Goal: Task Accomplishment & Management: Manage account settings

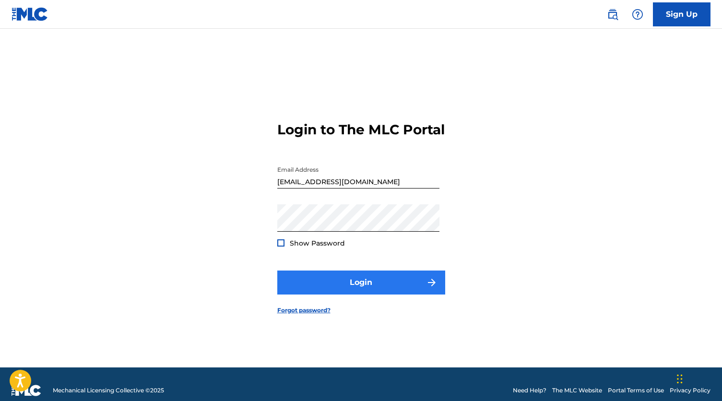
click at [375, 295] on button "Login" at bounding box center [361, 283] width 168 height 24
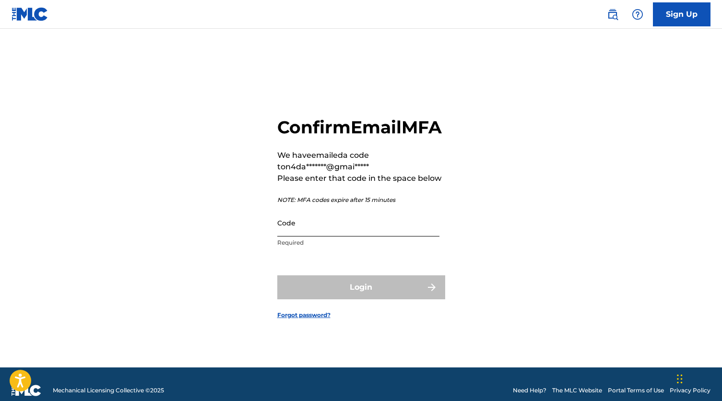
click at [327, 232] on input "Code" at bounding box center [358, 222] width 162 height 27
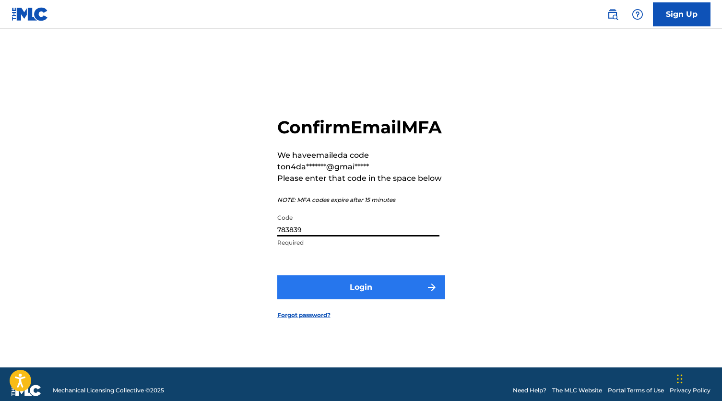
type input "783839"
click at [359, 297] on button "Login" at bounding box center [361, 287] width 168 height 24
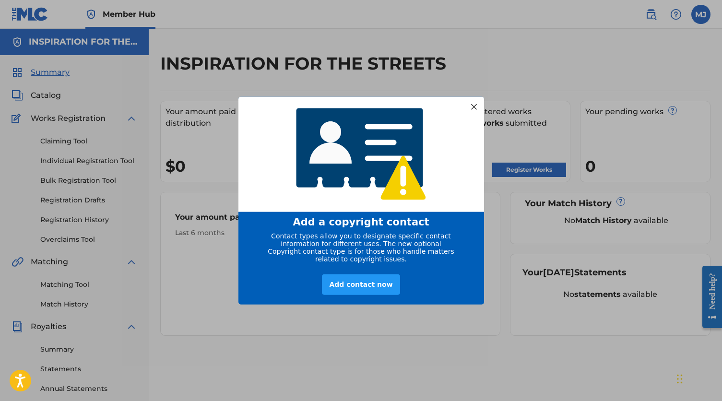
click at [472, 105] on div at bounding box center [473, 106] width 12 height 12
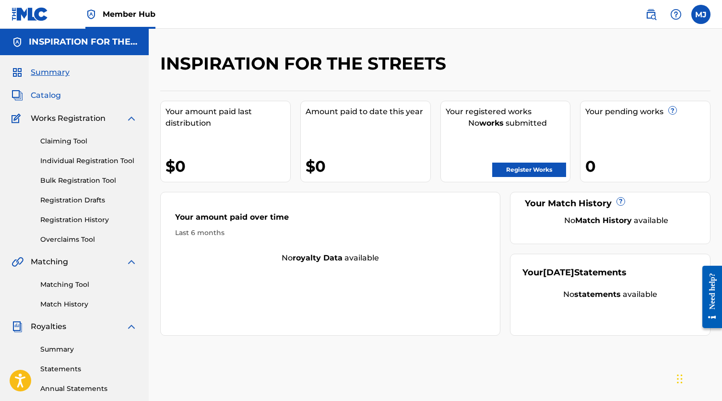
click at [44, 96] on span "Catalog" at bounding box center [46, 96] width 30 height 12
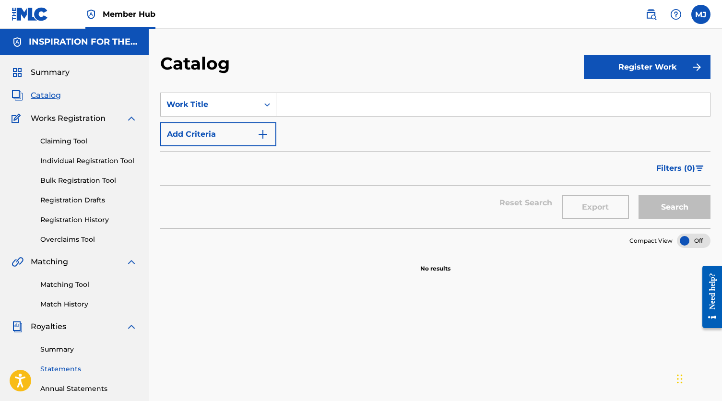
click at [72, 369] on link "Statements" at bounding box center [88, 369] width 97 height 10
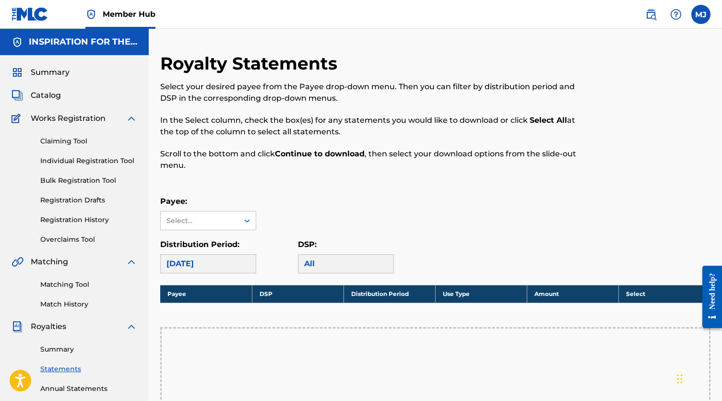
click at [52, 325] on span "Royalties" at bounding box center [49, 327] width 36 height 12
click at [58, 349] on link "Summary" at bounding box center [88, 350] width 97 height 10
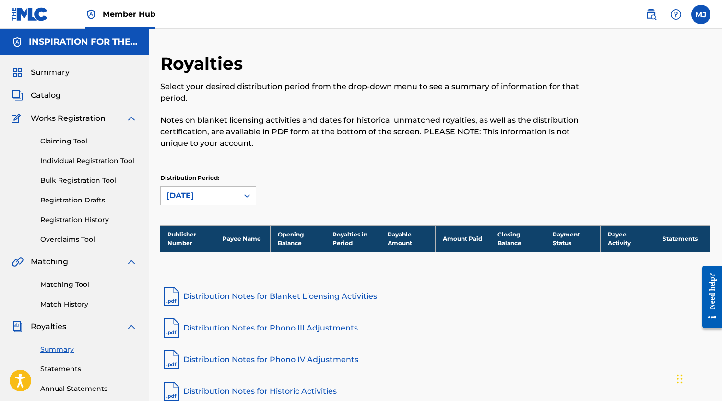
click at [176, 298] on img at bounding box center [171, 296] width 23 height 23
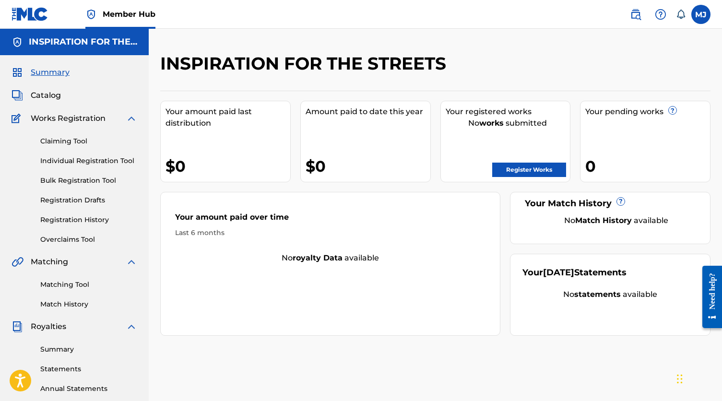
click at [55, 45] on h5 "INSPIRATION FOR THE STREETS" at bounding box center [83, 41] width 108 height 11
click at [49, 96] on span "Catalog" at bounding box center [46, 96] width 30 height 12
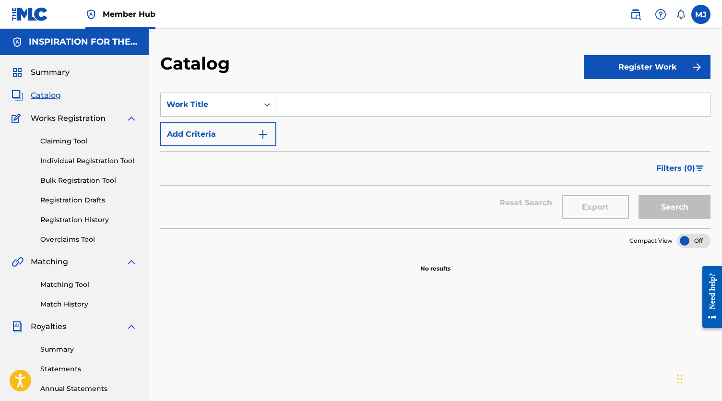
click at [29, 10] on img at bounding box center [30, 14] width 37 height 14
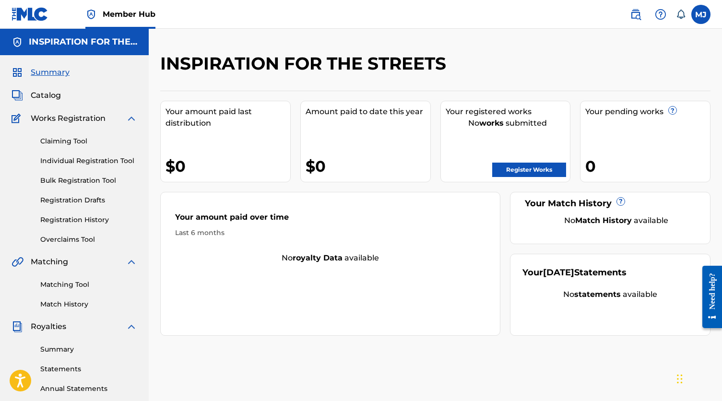
click at [115, 11] on span "Member Hub" at bounding box center [129, 14] width 53 height 11
click at [128, 17] on span "Member Hub" at bounding box center [129, 14] width 53 height 11
click at [54, 326] on span "Royalties" at bounding box center [49, 327] width 36 height 12
click at [62, 346] on link "Summary" at bounding box center [88, 350] width 97 height 10
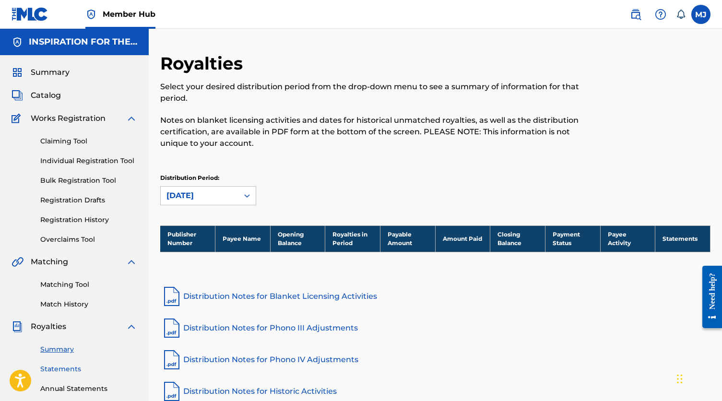
click at [53, 366] on link "Statements" at bounding box center [88, 369] width 97 height 10
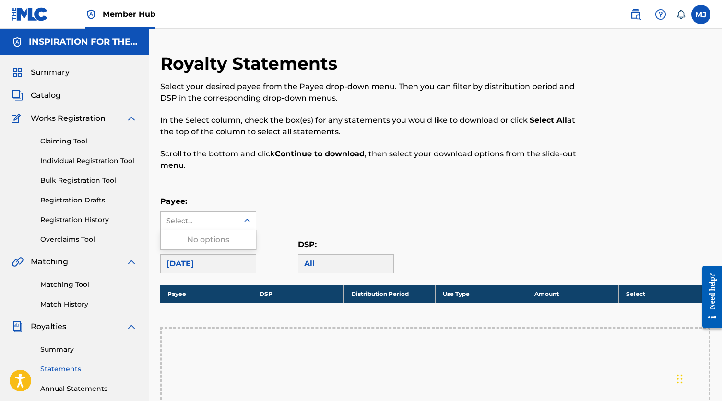
click at [246, 222] on icon at bounding box center [247, 220] width 6 height 3
click at [47, 77] on span "Summary" at bounding box center [50, 73] width 39 height 12
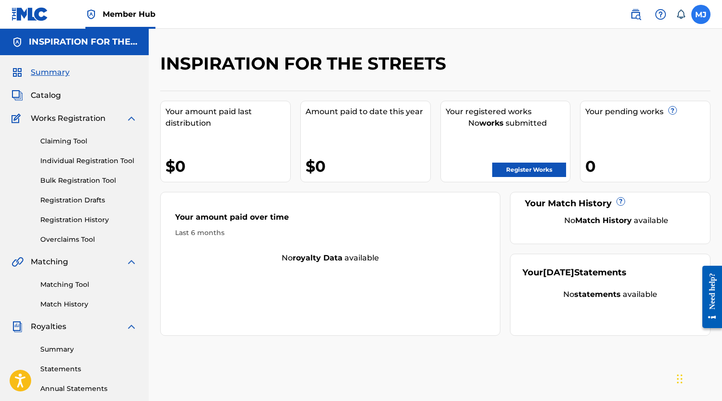
click at [700, 14] on label at bounding box center [701, 14] width 19 height 19
click at [701, 14] on input "[PERSON_NAME] [PERSON_NAME] [EMAIL_ADDRESS][DOMAIN_NAME] Notification Preferenc…" at bounding box center [701, 14] width 0 height 0
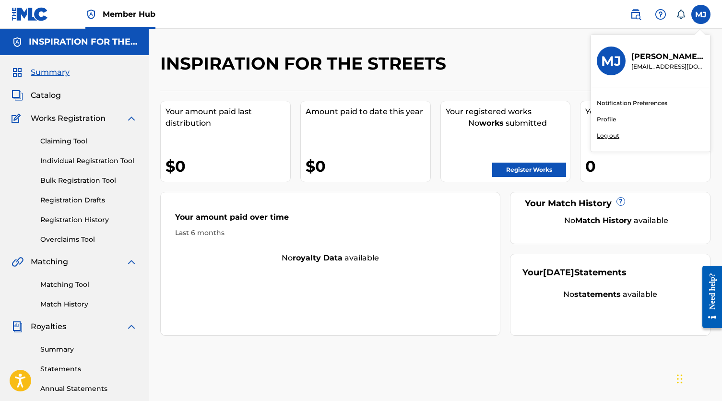
click at [658, 51] on p "[PERSON_NAME]" at bounding box center [668, 57] width 73 height 12
click at [701, 14] on input "[PERSON_NAME] [PERSON_NAME] [EMAIL_ADDRESS][DOMAIN_NAME] Notification Preferenc…" at bounding box center [701, 14] width 0 height 0
click at [656, 59] on p "[PERSON_NAME]" at bounding box center [668, 57] width 73 height 12
click at [701, 14] on input "[PERSON_NAME] [PERSON_NAME] [EMAIL_ADDRESS][DOMAIN_NAME] Notification Preferenc…" at bounding box center [701, 14] width 0 height 0
click at [656, 59] on p "[PERSON_NAME]" at bounding box center [668, 57] width 73 height 12
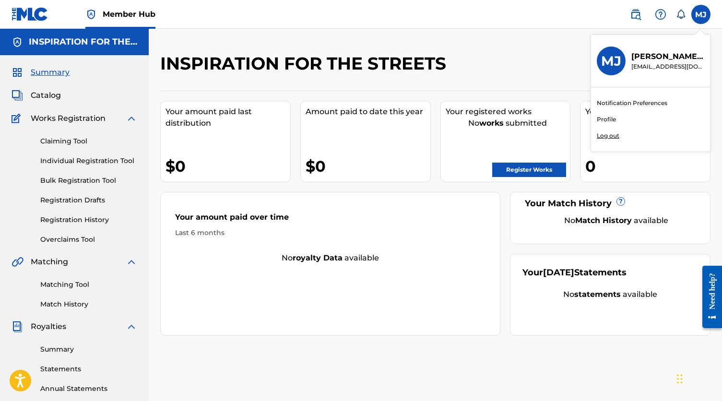
click at [701, 14] on input "[PERSON_NAME] [PERSON_NAME] [EMAIL_ADDRESS][DOMAIN_NAME] Notification Preferenc…" at bounding box center [701, 14] width 0 height 0
click at [609, 56] on h3 "MJ" at bounding box center [611, 61] width 20 height 17
click at [701, 14] on input "[PERSON_NAME] [PERSON_NAME] [EMAIL_ADDRESS][DOMAIN_NAME] Notification Preferenc…" at bounding box center [701, 14] width 0 height 0
click at [616, 59] on h3 "MJ" at bounding box center [611, 61] width 20 height 17
click at [701, 14] on input "[PERSON_NAME] [PERSON_NAME] [EMAIL_ADDRESS][DOMAIN_NAME] Notification Preferenc…" at bounding box center [701, 14] width 0 height 0
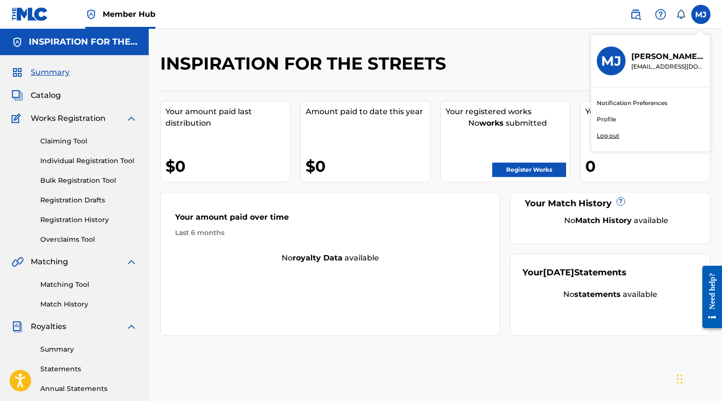
click at [616, 59] on h3 "MJ" at bounding box center [611, 61] width 20 height 17
click at [701, 14] on input "[PERSON_NAME] [PERSON_NAME] [EMAIL_ADDRESS][DOMAIN_NAME] Notification Preferenc…" at bounding box center [701, 14] width 0 height 0
click at [610, 123] on link "Profile" at bounding box center [606, 119] width 19 height 9
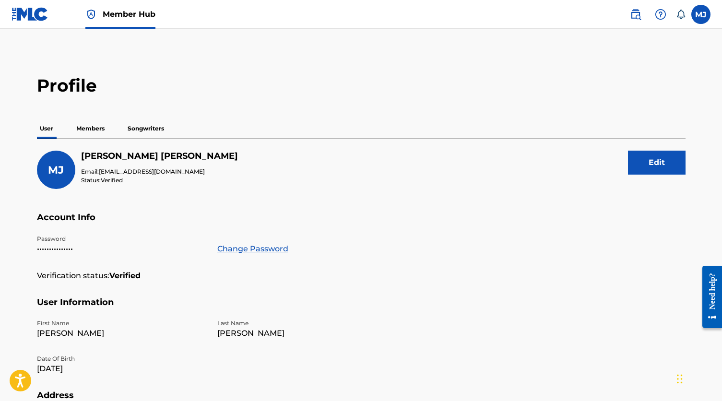
click at [95, 129] on p "Members" at bounding box center [90, 129] width 34 height 20
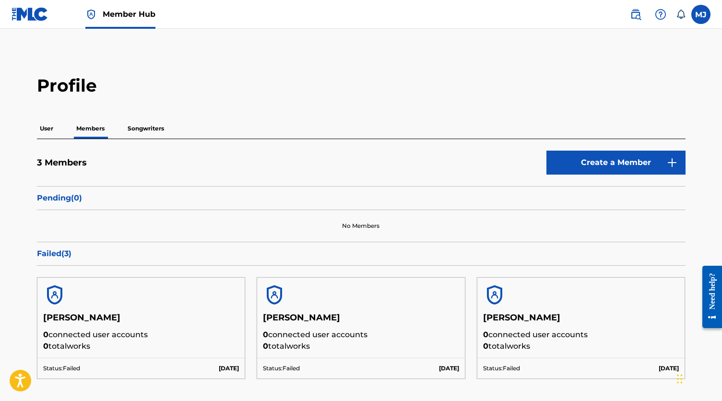
click at [676, 72] on main "Profile User Members Songwriters 3 Members Create a Member Pending ( 0 ) No Mem…" at bounding box center [361, 221] width 722 height 385
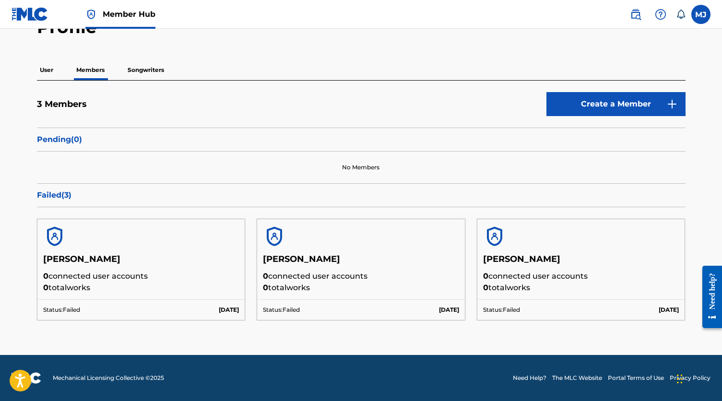
scroll to position [58, 0]
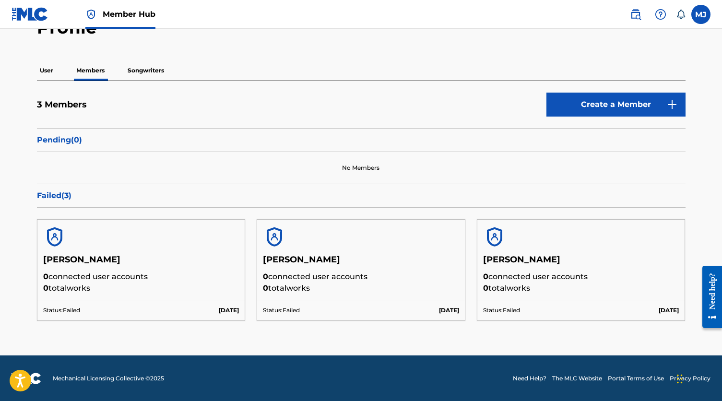
click at [146, 70] on p "Songwriters" at bounding box center [146, 70] width 42 height 20
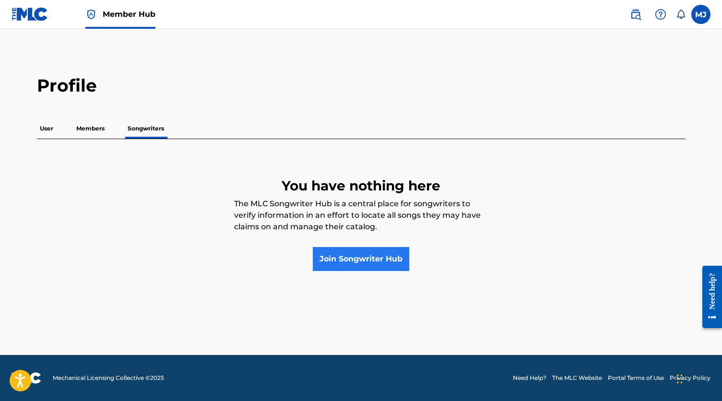
click at [347, 259] on link "Join Songwriter Hub" at bounding box center [361, 259] width 96 height 24
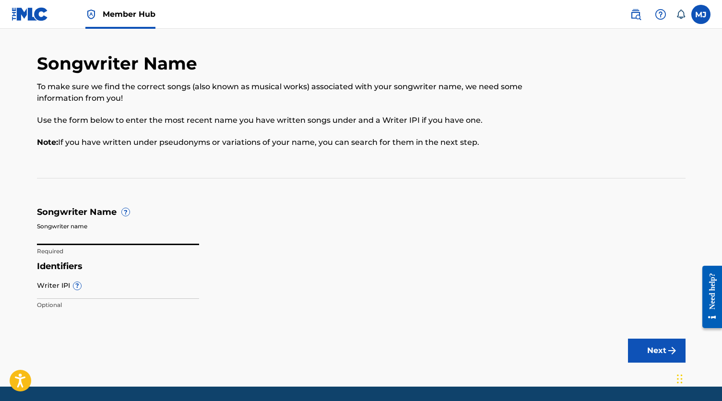
click at [134, 238] on input "Songwriter name" at bounding box center [118, 231] width 162 height 27
type input "[PERSON_NAME]"
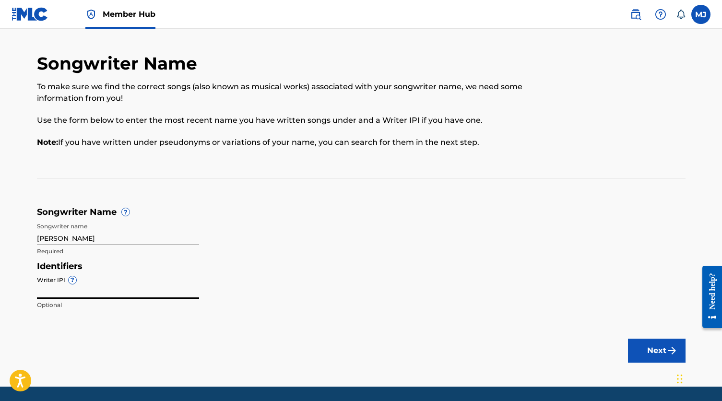
click at [63, 283] on input "Writer IPI ?" at bounding box center [118, 285] width 162 height 27
type input "518813838"
click at [654, 353] on button "Next" at bounding box center [657, 351] width 58 height 24
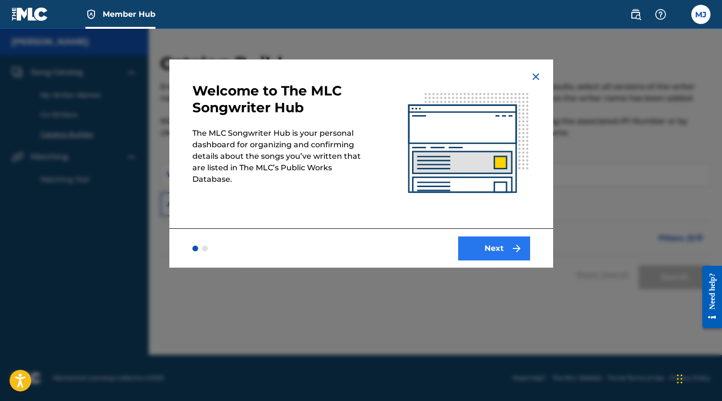
click at [496, 251] on button "Next" at bounding box center [494, 249] width 72 height 24
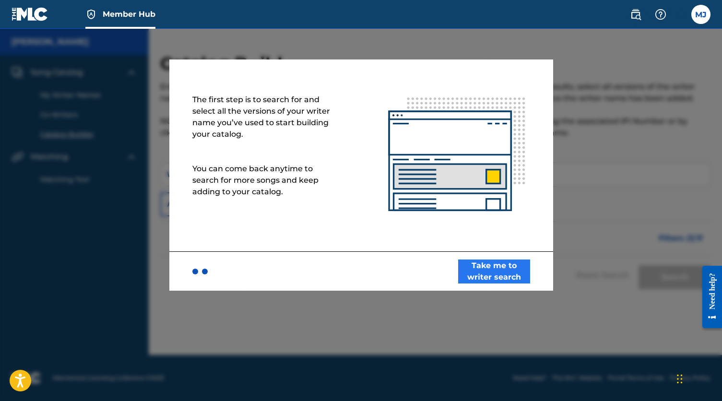
click at [480, 275] on button "Take me to writer search" at bounding box center [494, 272] width 72 height 24
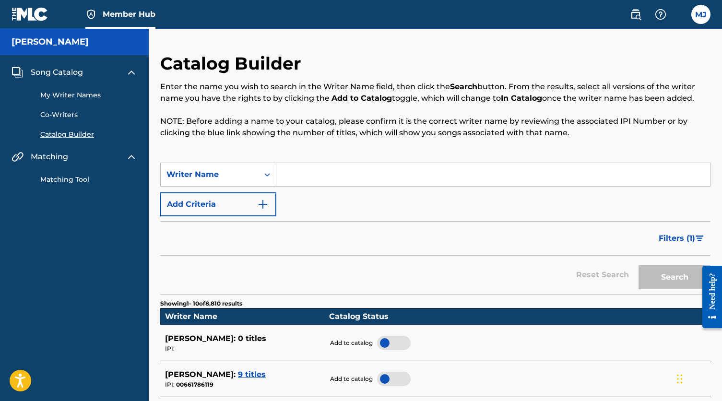
click at [335, 181] on input "Search Form" at bounding box center [493, 174] width 434 height 23
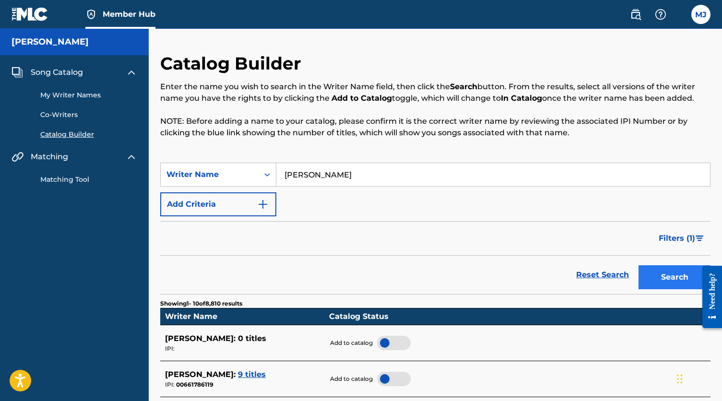
type input "[PERSON_NAME]"
click at [680, 276] on button "Search" at bounding box center [675, 277] width 72 height 24
click at [247, 205] on button "Add Criteria" at bounding box center [218, 204] width 116 height 24
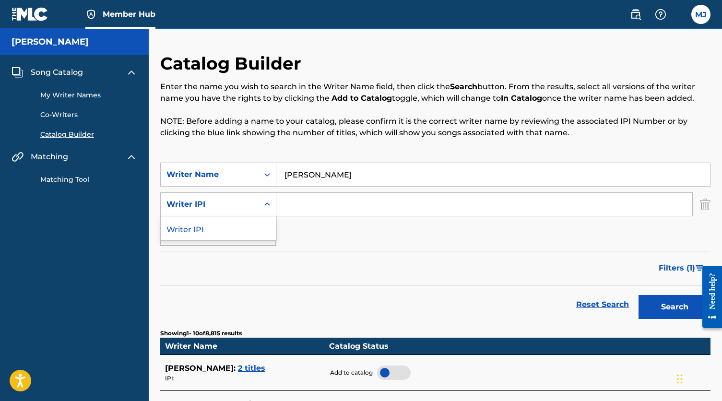
click at [247, 205] on div "Writer IPI" at bounding box center [210, 205] width 86 height 12
click at [334, 204] on input "Search Form" at bounding box center [484, 204] width 416 height 23
type input "518813838"
click at [665, 309] on button "Search" at bounding box center [675, 307] width 72 height 24
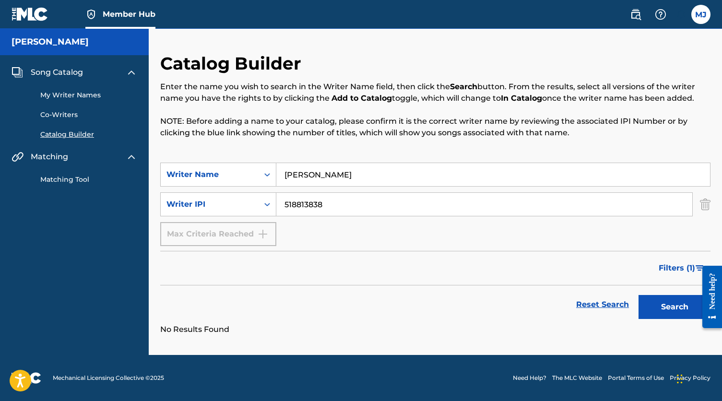
click at [78, 97] on link "My Writer Names" at bounding box center [88, 95] width 97 height 10
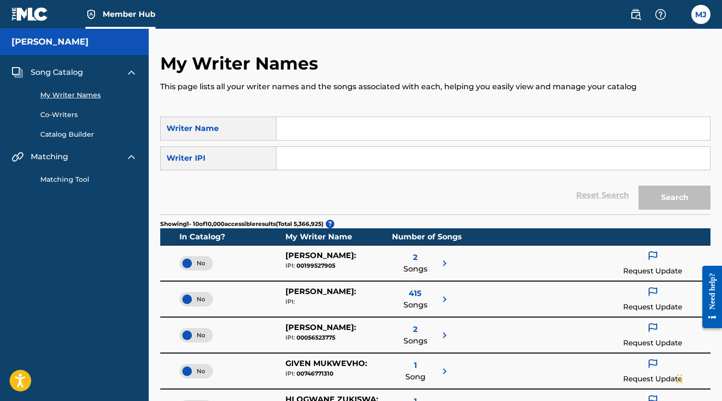
click at [351, 124] on input "Search Form" at bounding box center [493, 128] width 434 height 23
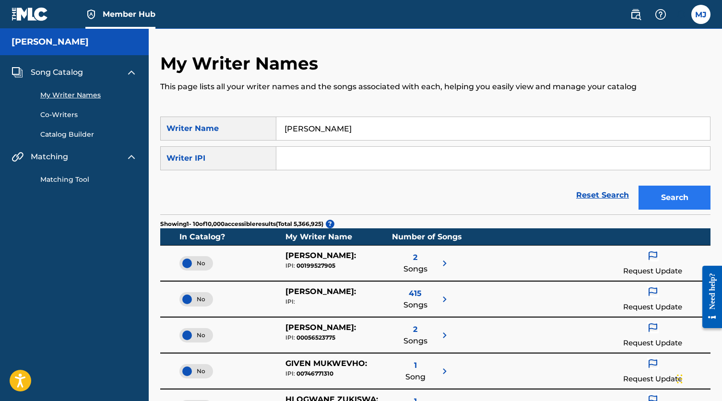
type input "[PERSON_NAME]"
click at [674, 202] on button "Search" at bounding box center [675, 198] width 72 height 24
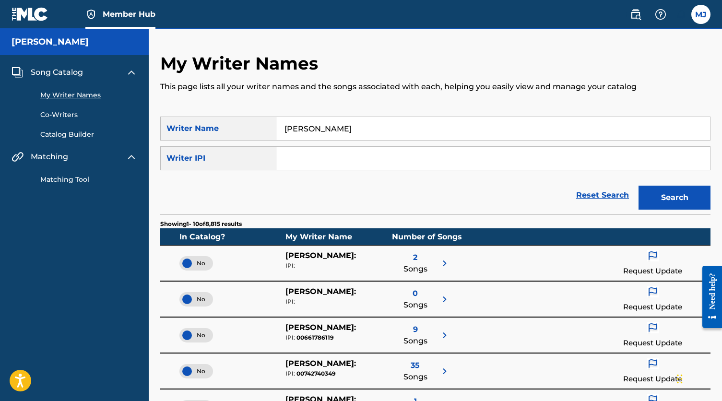
click at [335, 164] on input "Search Form" at bounding box center [493, 158] width 434 height 23
type input "518813838"
click at [679, 198] on button "Search" at bounding box center [675, 198] width 72 height 24
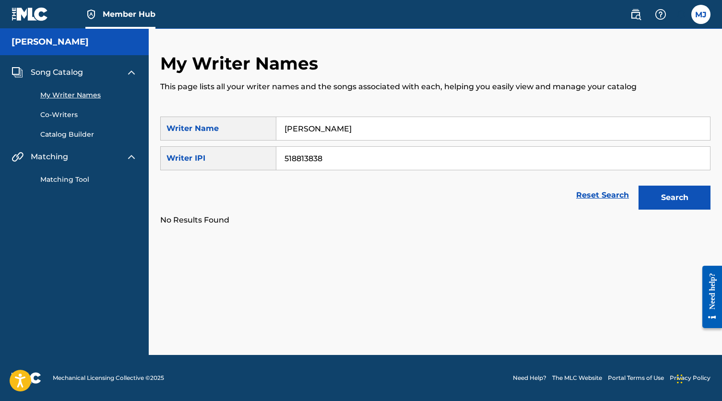
click at [82, 180] on link "Matching Tool" at bounding box center [88, 180] width 97 height 10
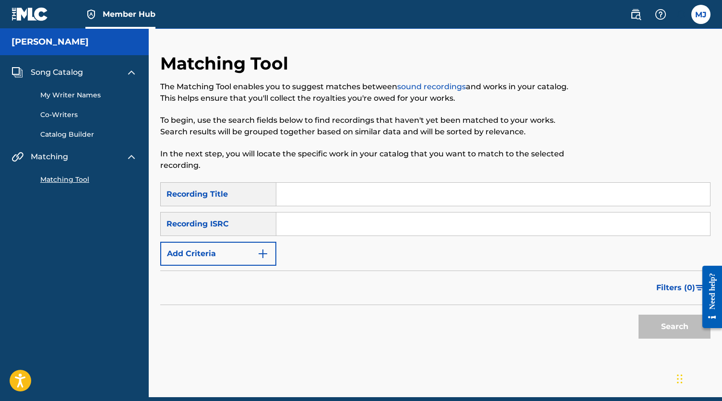
click at [59, 94] on link "My Writer Names" at bounding box center [88, 95] width 97 height 10
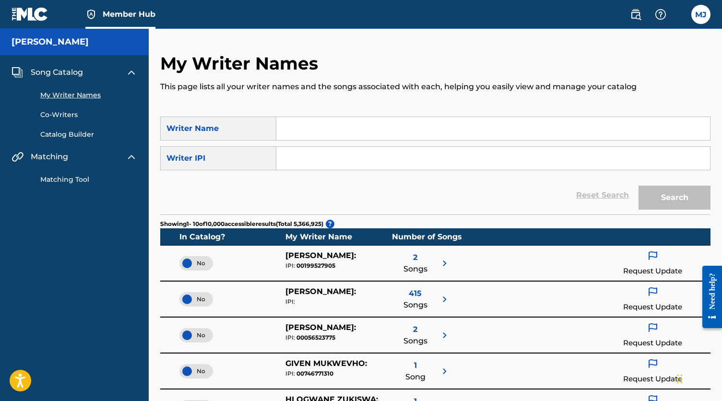
click at [331, 128] on input "Search Form" at bounding box center [493, 128] width 434 height 23
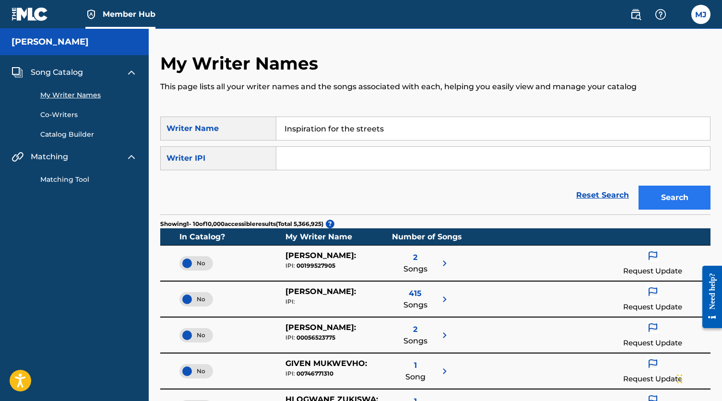
type input "Inspiration for the streets"
click at [693, 196] on button "Search" at bounding box center [675, 198] width 72 height 24
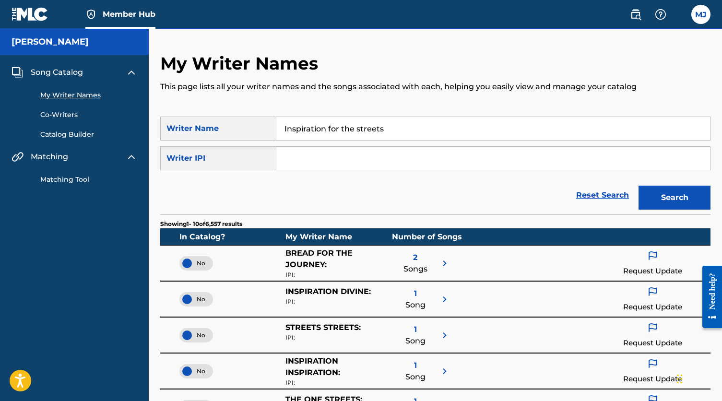
click at [365, 149] on input "Search Form" at bounding box center [493, 158] width 434 height 23
type input "1158114865"
click at [678, 195] on button "Search" at bounding box center [675, 198] width 72 height 24
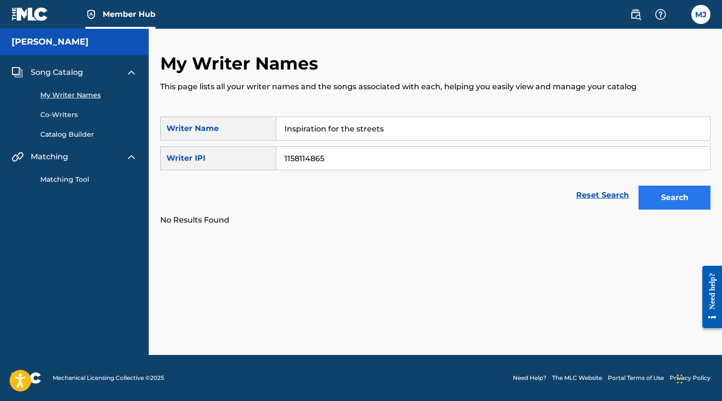
click at [673, 193] on button "Search" at bounding box center [675, 198] width 72 height 24
click at [699, 17] on label at bounding box center [701, 14] width 19 height 19
click at [701, 14] on input "[PERSON_NAME] [PERSON_NAME] [EMAIL_ADDRESS][DOMAIN_NAME] Notification Preferenc…" at bounding box center [701, 14] width 0 height 0
click at [21, 14] on img at bounding box center [30, 14] width 37 height 14
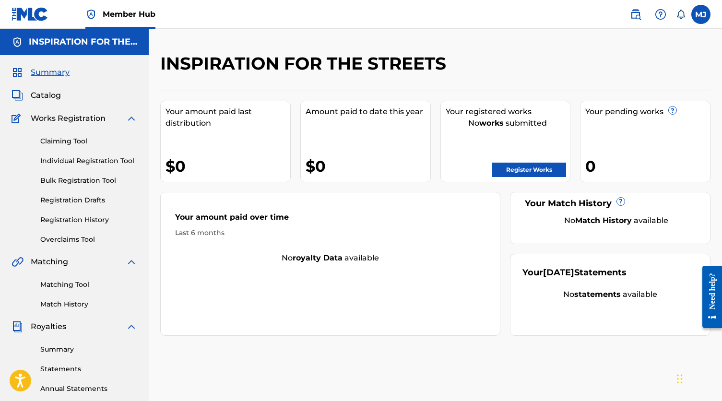
click at [127, 76] on div "Summary" at bounding box center [75, 73] width 126 height 12
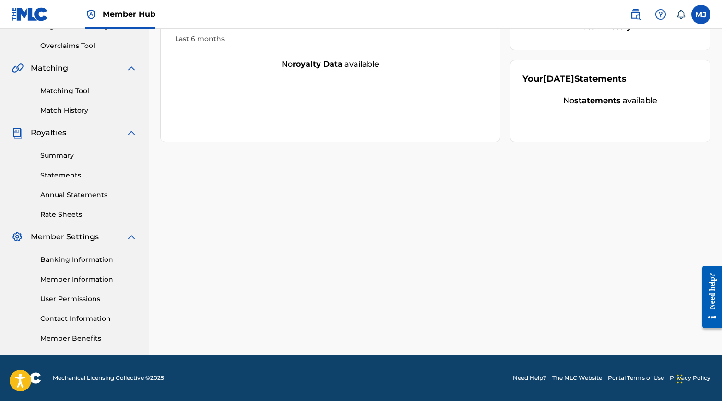
scroll to position [194, 0]
click at [72, 318] on link "Contact Information" at bounding box center [88, 319] width 97 height 10
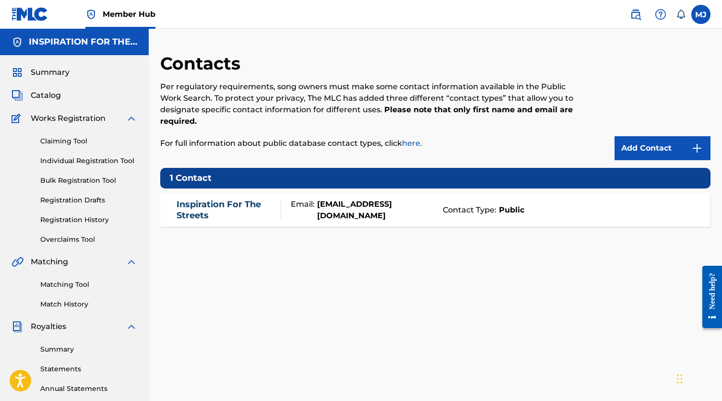
click at [326, 212] on strong "[EMAIL_ADDRESS][DOMAIN_NAME]" at bounding box center [376, 210] width 123 height 23
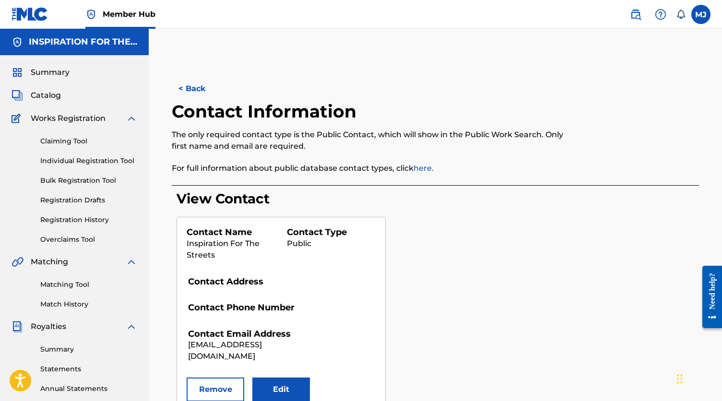
click at [609, 236] on div "View Contact Contact Name Inspiration For The Streets Contact Type Public Conta…" at bounding box center [438, 304] width 523 height 226
click at [21, 20] on img at bounding box center [30, 14] width 37 height 14
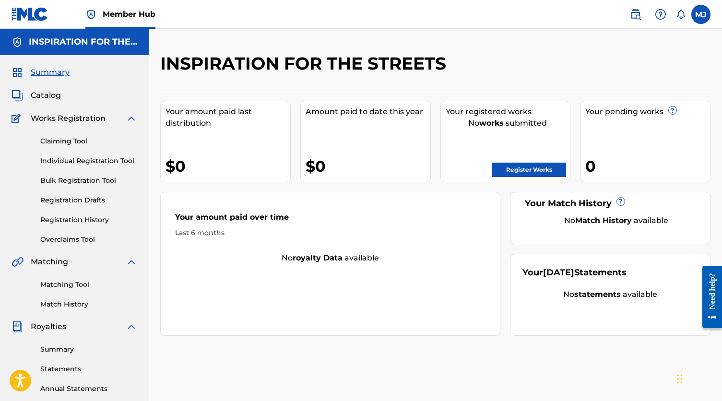
click at [715, 143] on div "INSPIRATION FOR THE STREETS Your amount paid last distribution $0 Amount paid t…" at bounding box center [435, 301] width 573 height 496
click at [681, 15] on icon at bounding box center [681, 15] width 10 height 10
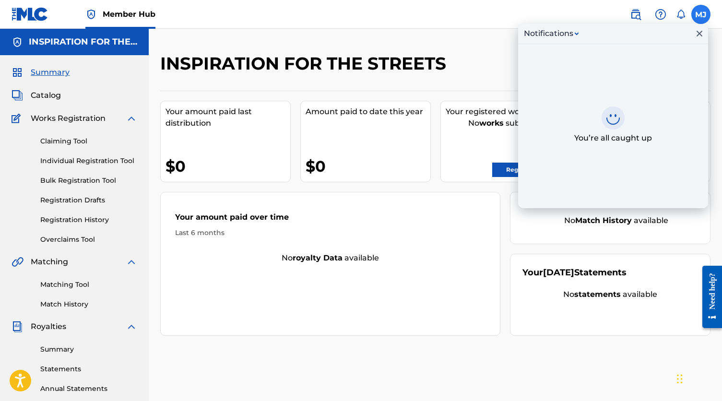
click at [703, 13] on label at bounding box center [701, 14] width 19 height 19
click at [701, 14] on input "[PERSON_NAME] [PERSON_NAME] [EMAIL_ADDRESS][DOMAIN_NAME] Notification Preferenc…" at bounding box center [701, 14] width 0 height 0
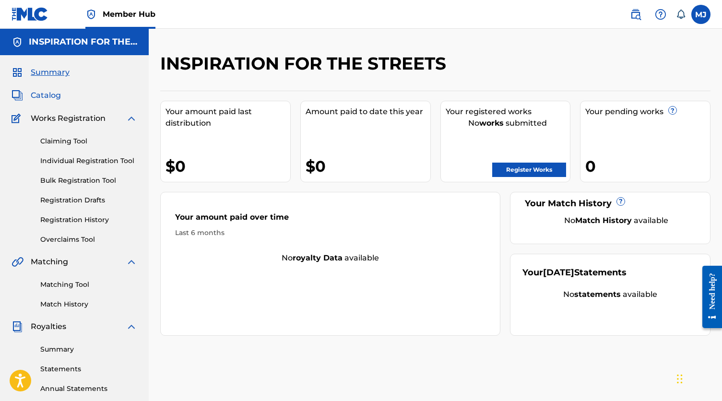
click at [46, 94] on span "Catalog" at bounding box center [46, 96] width 30 height 12
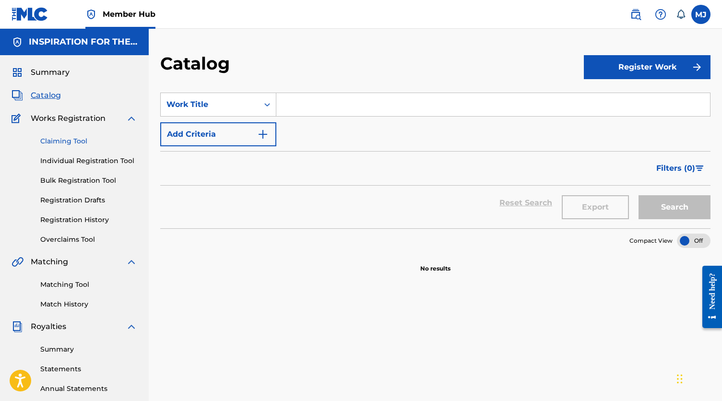
click at [70, 141] on link "Claiming Tool" at bounding box center [88, 141] width 97 height 10
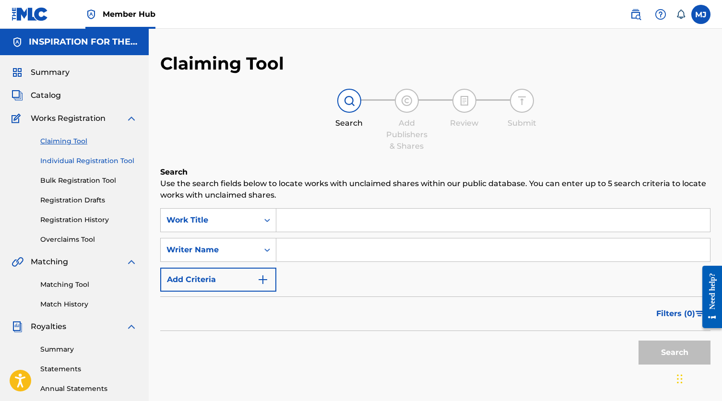
click at [72, 163] on link "Individual Registration Tool" at bounding box center [88, 161] width 97 height 10
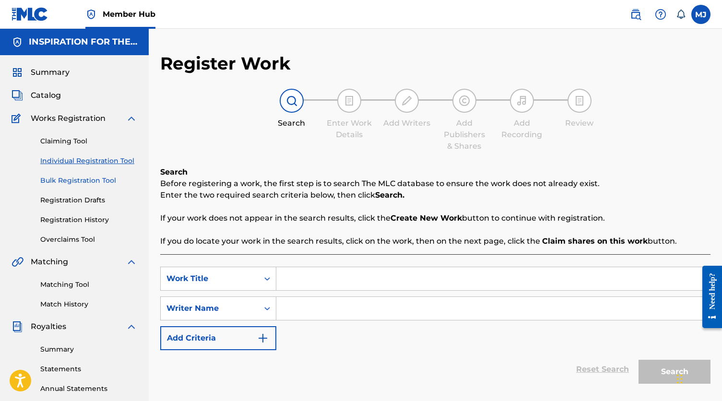
click at [71, 180] on link "Bulk Registration Tool" at bounding box center [88, 181] width 97 height 10
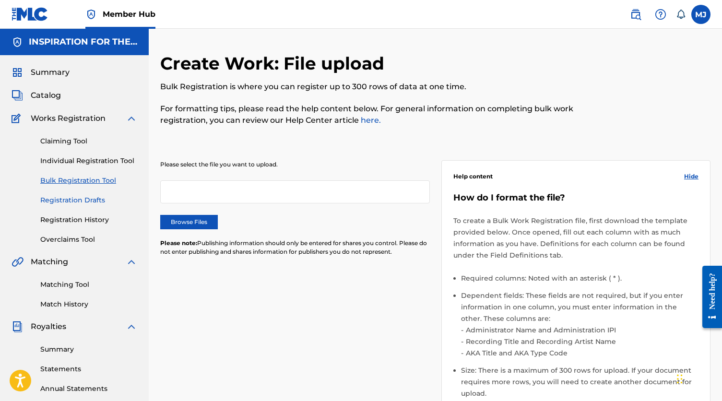
click at [79, 203] on link "Registration Drafts" at bounding box center [88, 200] width 97 height 10
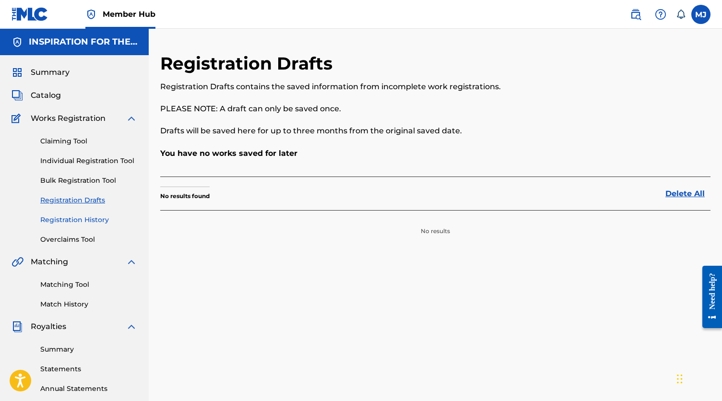
click at [90, 224] on link "Registration History" at bounding box center [88, 220] width 97 height 10
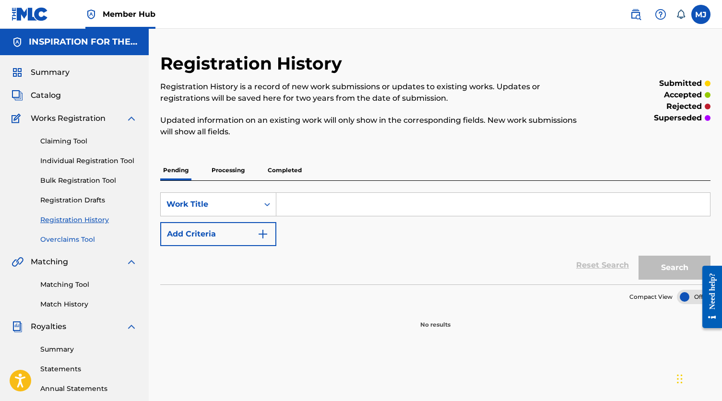
click at [84, 237] on link "Overclaims Tool" at bounding box center [88, 240] width 97 height 10
